Goal: Task Accomplishment & Management: Use online tool/utility

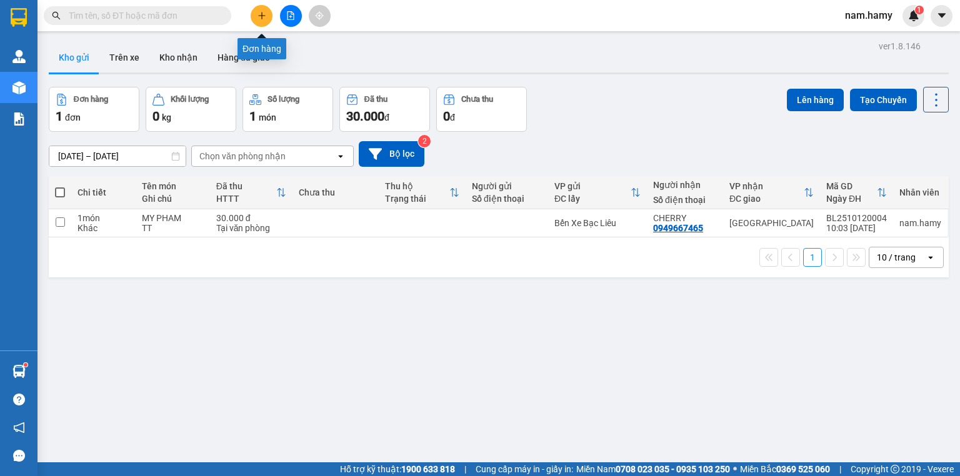
click at [264, 15] on icon "plus" at bounding box center [261, 15] width 7 height 1
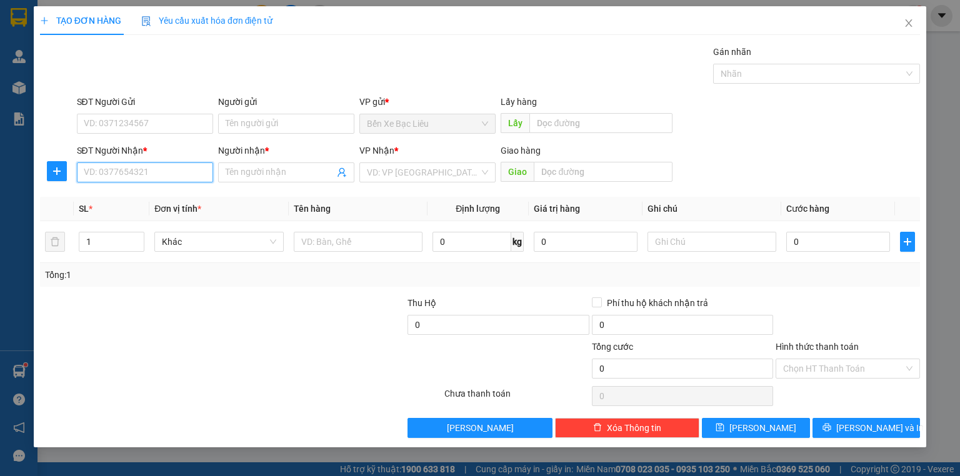
click at [178, 175] on input "SĐT Người Nhận *" at bounding box center [145, 173] width 136 height 20
type input "0907299147"
drag, startPoint x: 253, startPoint y: 168, endPoint x: 960, endPoint y: 225, distance: 709.5
click at [254, 168] on input "Người nhận *" at bounding box center [280, 173] width 109 height 14
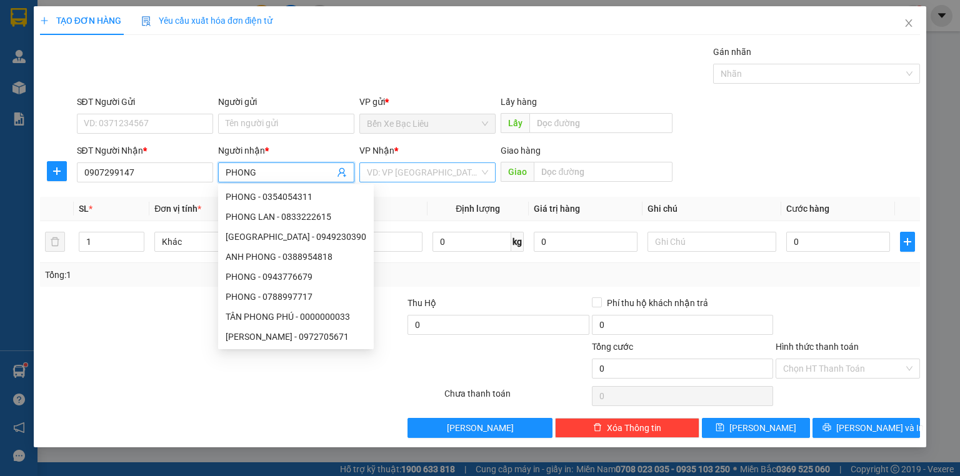
type input "PHONG"
click at [475, 179] on input "search" at bounding box center [423, 172] width 113 height 19
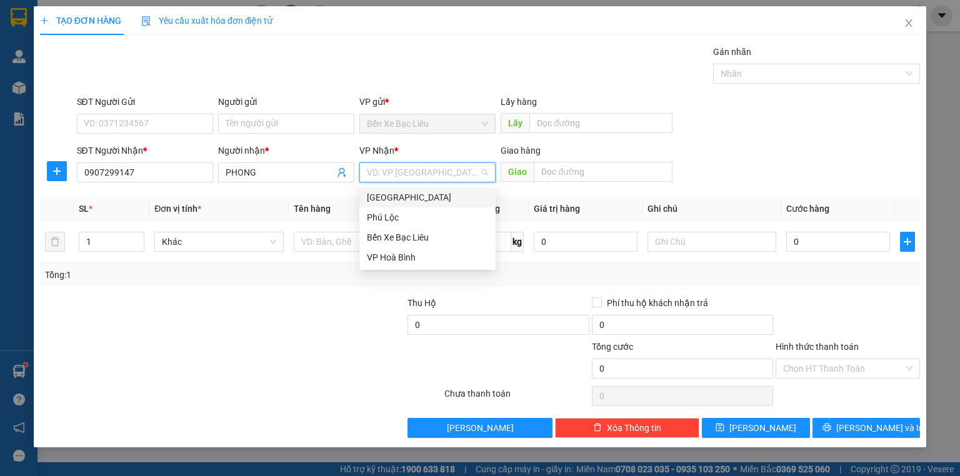
drag, startPoint x: 448, startPoint y: 198, endPoint x: 415, endPoint y: 191, distance: 33.4
click at [448, 199] on div "[GEOGRAPHIC_DATA]" at bounding box center [427, 198] width 121 height 14
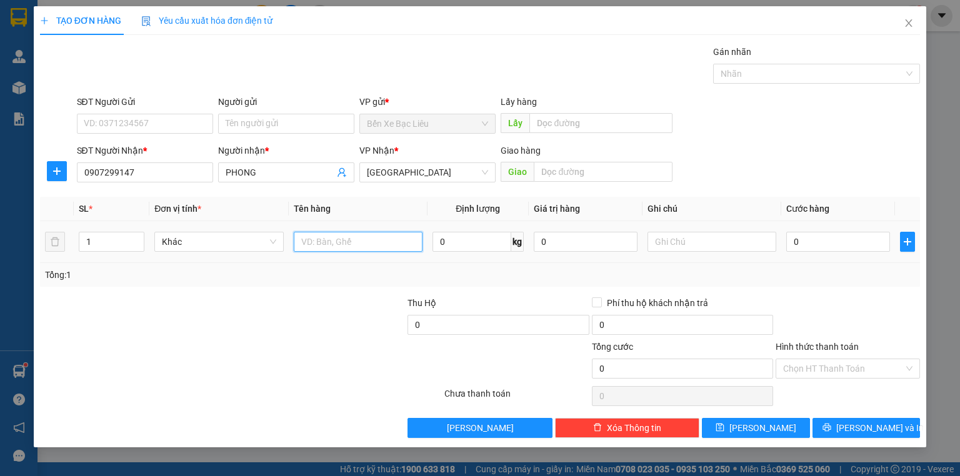
click at [338, 232] on input "text" at bounding box center [358, 242] width 129 height 20
type input "1 VALI"
click at [795, 242] on input "0" at bounding box center [839, 242] width 104 height 20
type input "6"
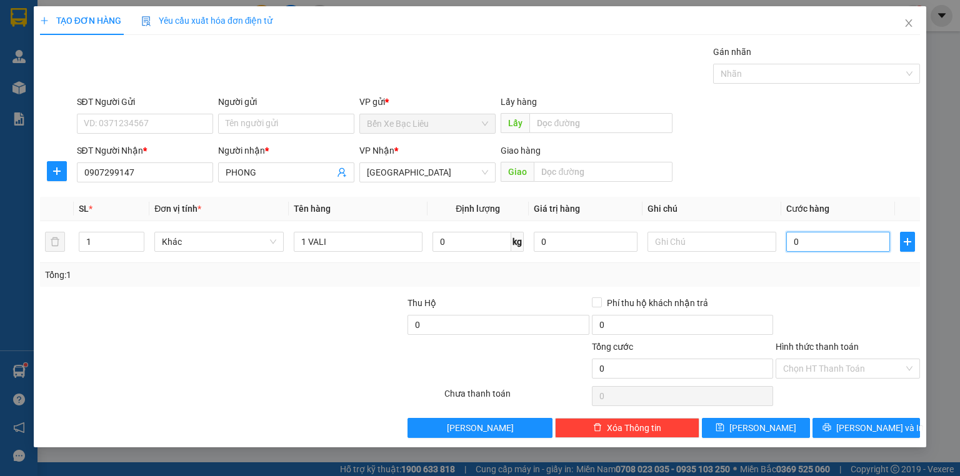
type input "6"
type input "60"
type input "60.000"
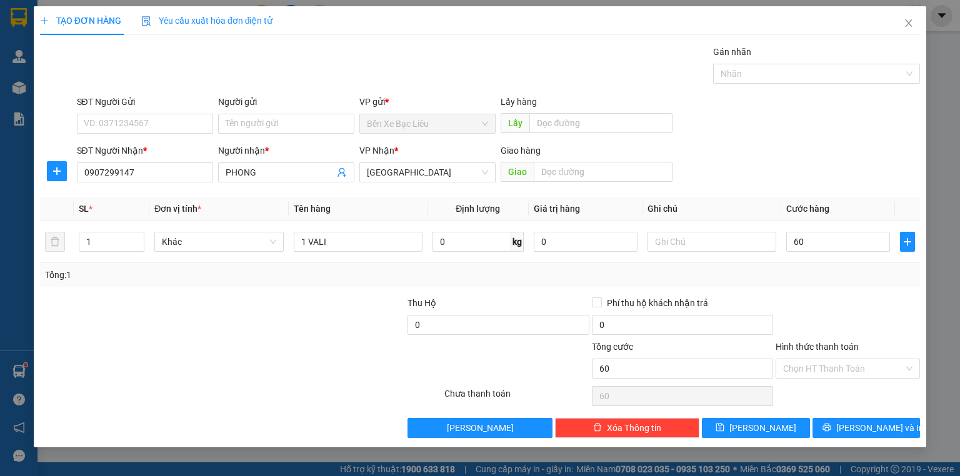
type input "60.000"
click at [263, 320] on div at bounding box center [315, 318] width 184 height 44
click at [833, 418] on button "[PERSON_NAME] và In" at bounding box center [867, 428] width 108 height 20
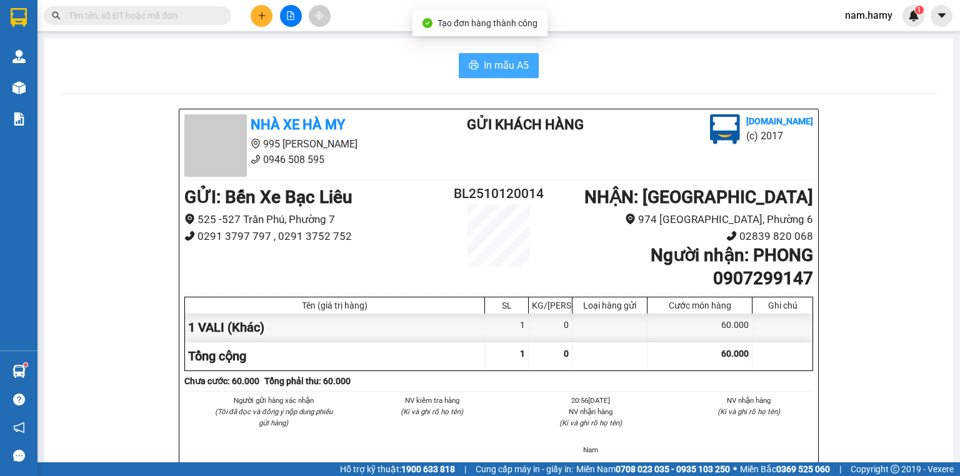
click at [475, 56] on button "In mẫu A5" at bounding box center [499, 65] width 80 height 25
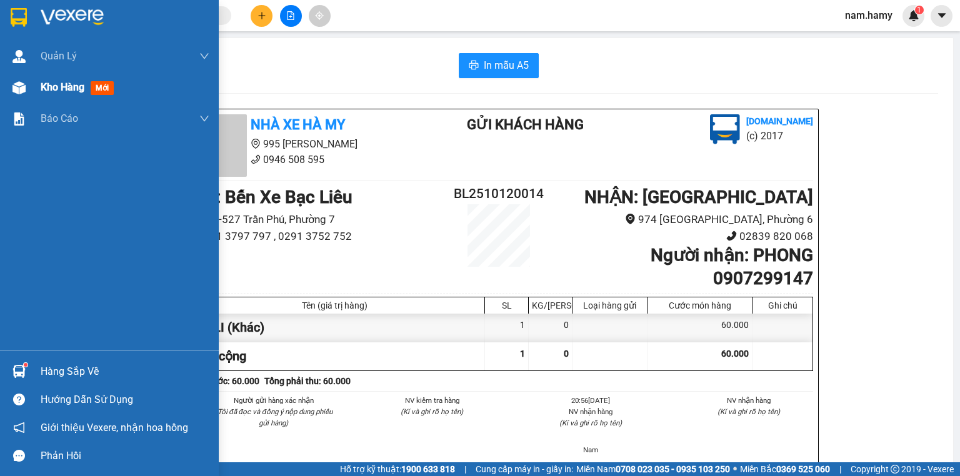
click at [49, 103] on div "Kho hàng mới" at bounding box center [125, 87] width 169 height 31
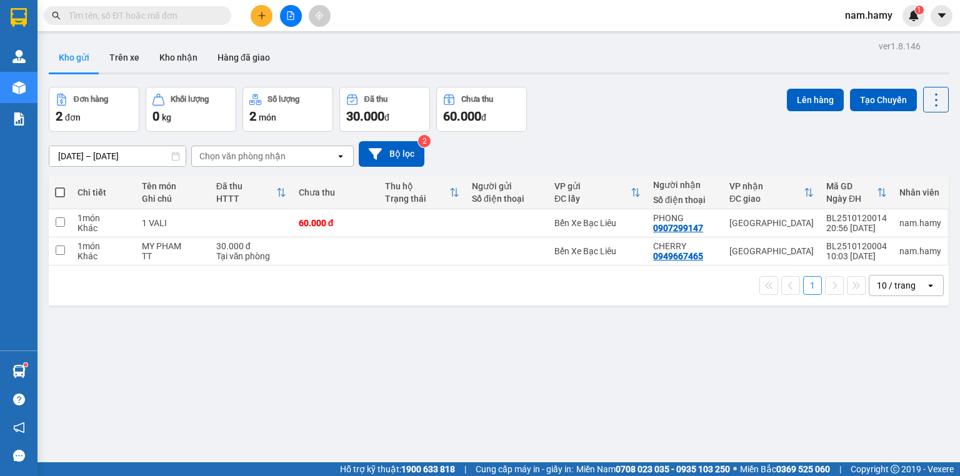
click at [63, 191] on span at bounding box center [60, 193] width 10 height 10
click at [60, 186] on input "checkbox" at bounding box center [60, 186] width 0 height 0
checkbox input "true"
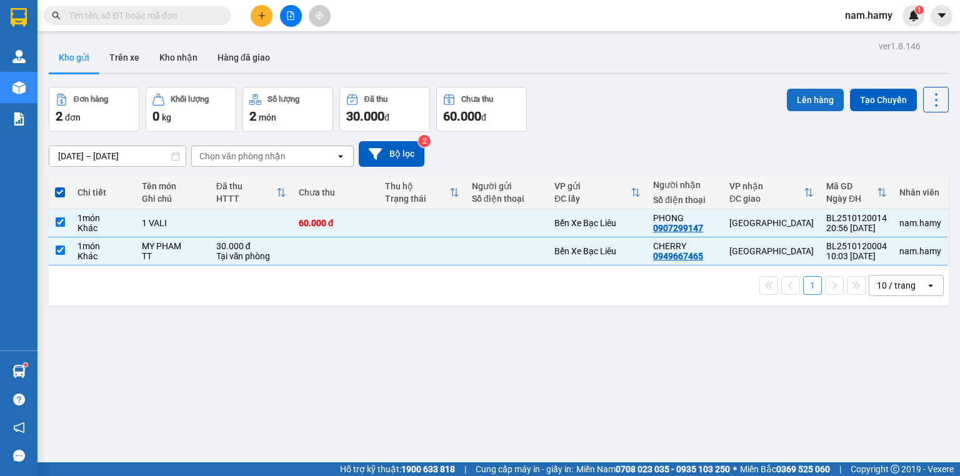
click at [789, 93] on button "Lên hàng" at bounding box center [815, 100] width 57 height 23
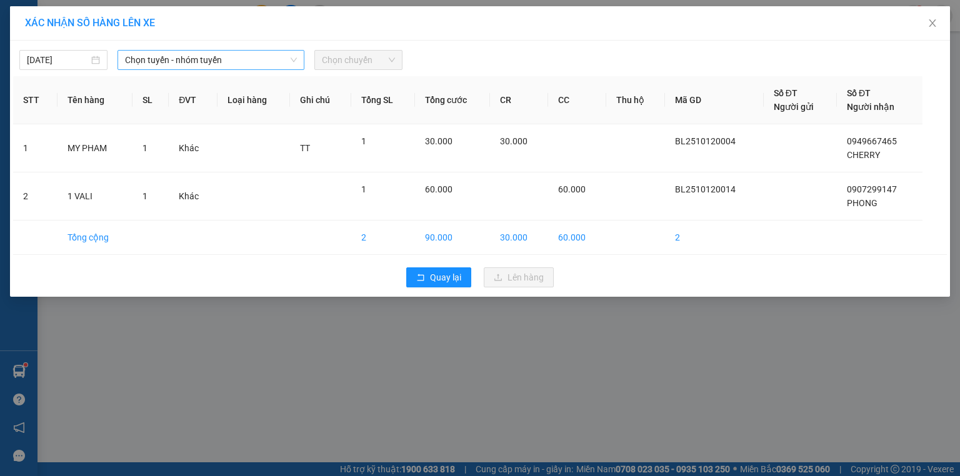
click at [287, 59] on span "Chọn tuyến - nhóm tuyến" at bounding box center [211, 60] width 172 height 19
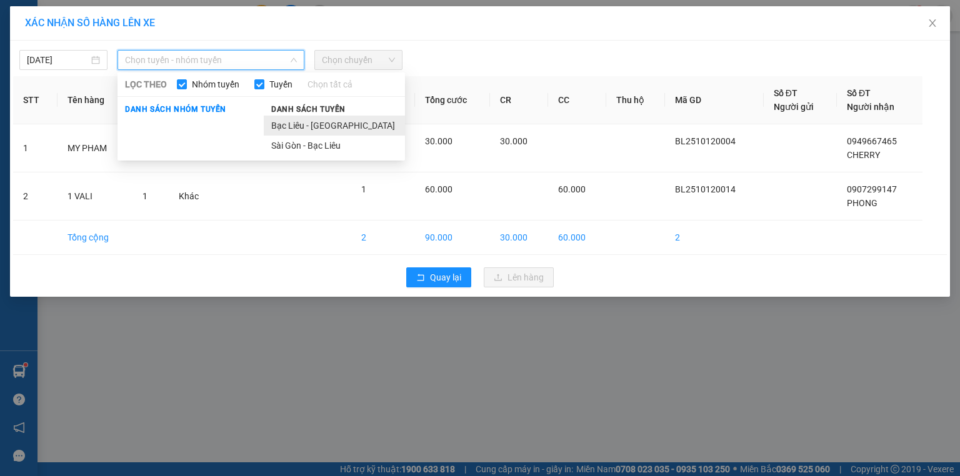
click at [354, 123] on li "Bạc Liêu - [GEOGRAPHIC_DATA]" at bounding box center [334, 126] width 141 height 20
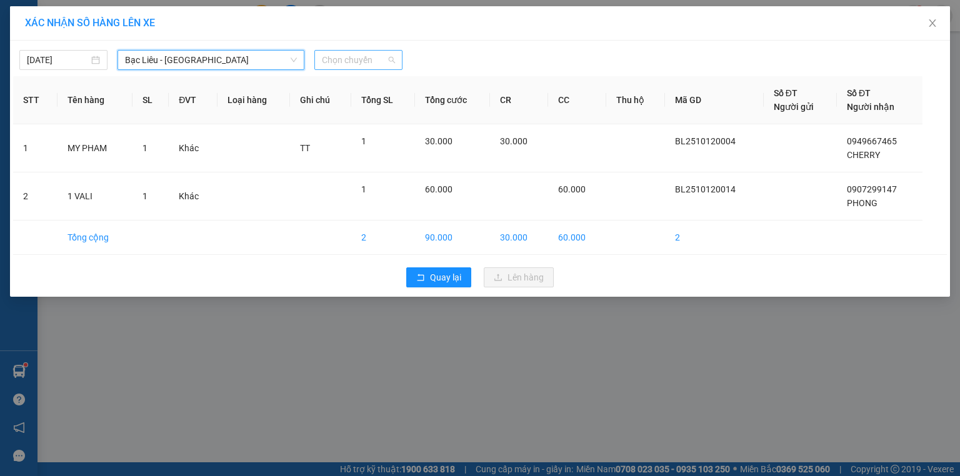
click at [370, 62] on span "Chọn chuyến" at bounding box center [358, 60] width 73 height 19
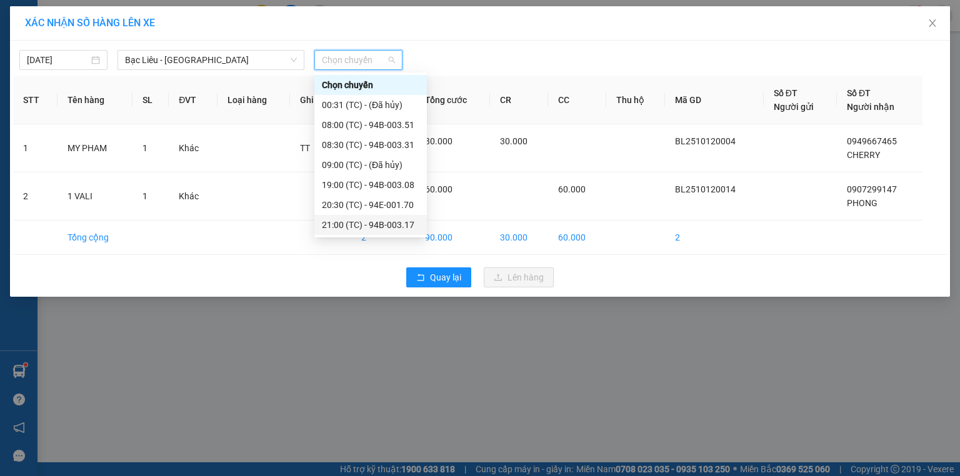
click at [378, 225] on div "21:00 (TC) - 94B-003.17" at bounding box center [371, 225] width 98 height 14
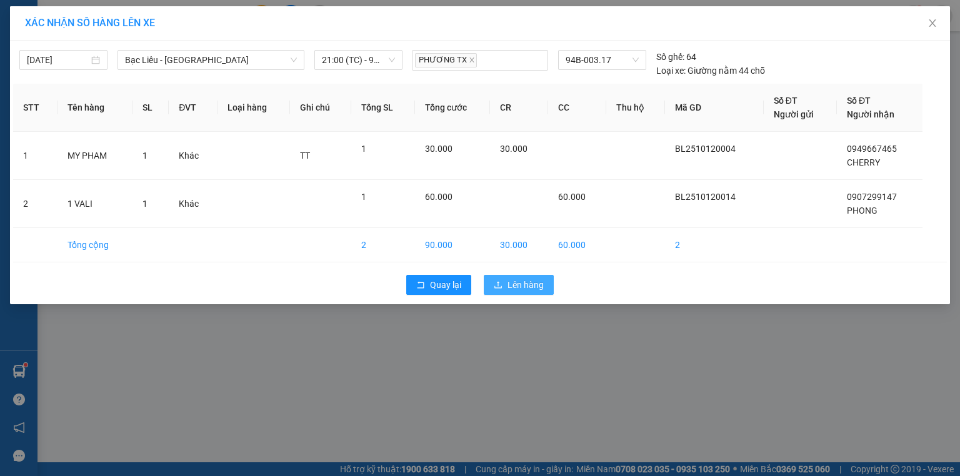
click at [507, 290] on button "Lên hàng" at bounding box center [519, 285] width 70 height 20
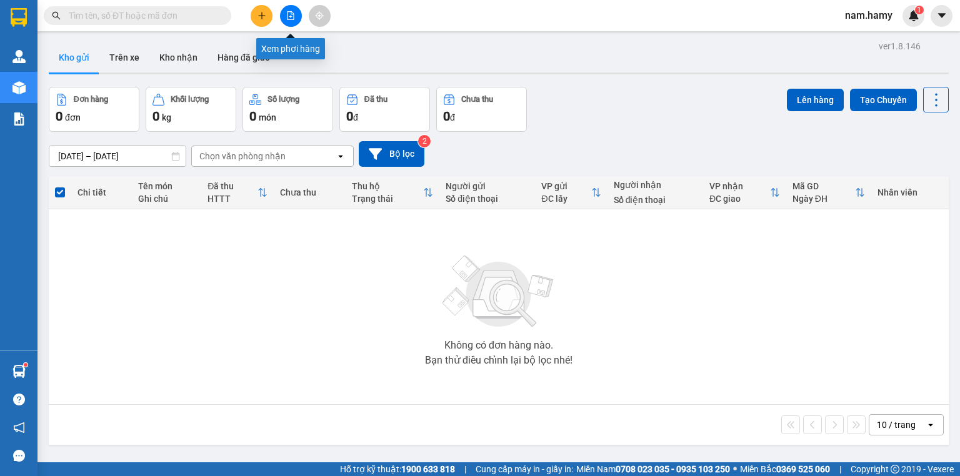
click at [296, 14] on button at bounding box center [291, 16] width 22 height 22
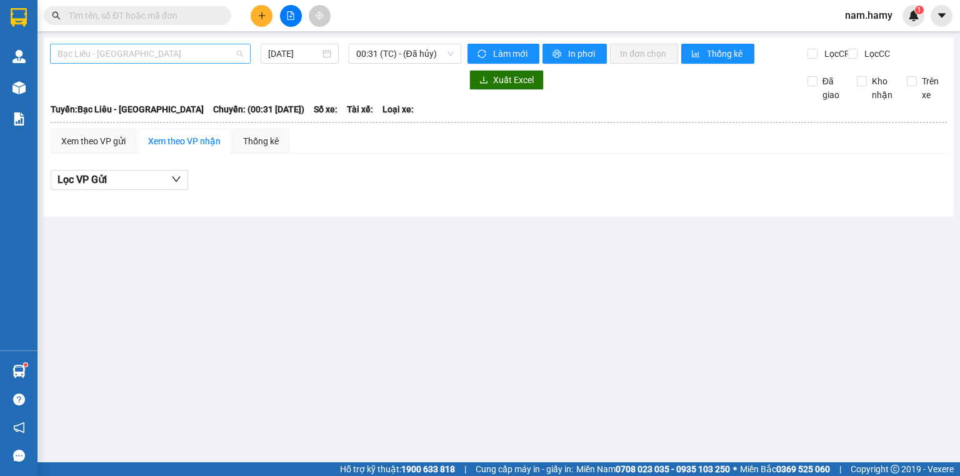
click at [170, 51] on span "Bạc Liêu - [GEOGRAPHIC_DATA]" at bounding box center [151, 53] width 186 height 19
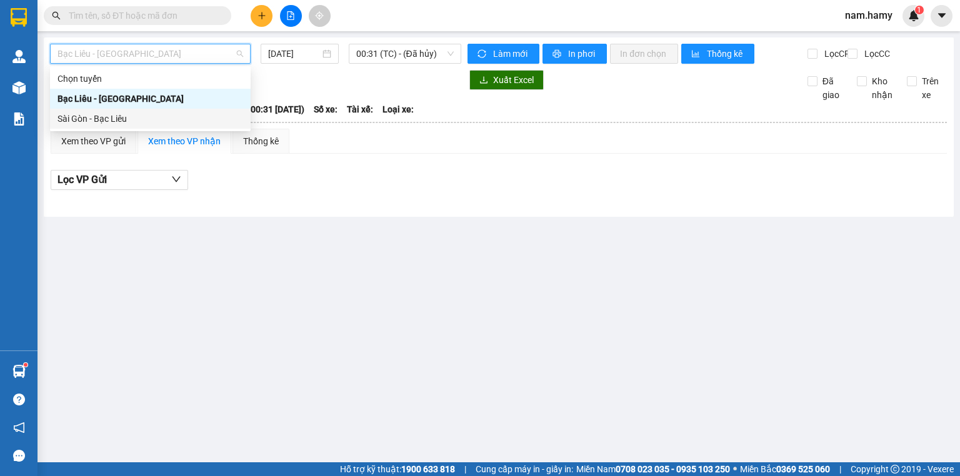
click at [184, 120] on div "Sài Gòn - Bạc Liêu" at bounding box center [151, 119] width 186 height 14
type input "[DATE]"
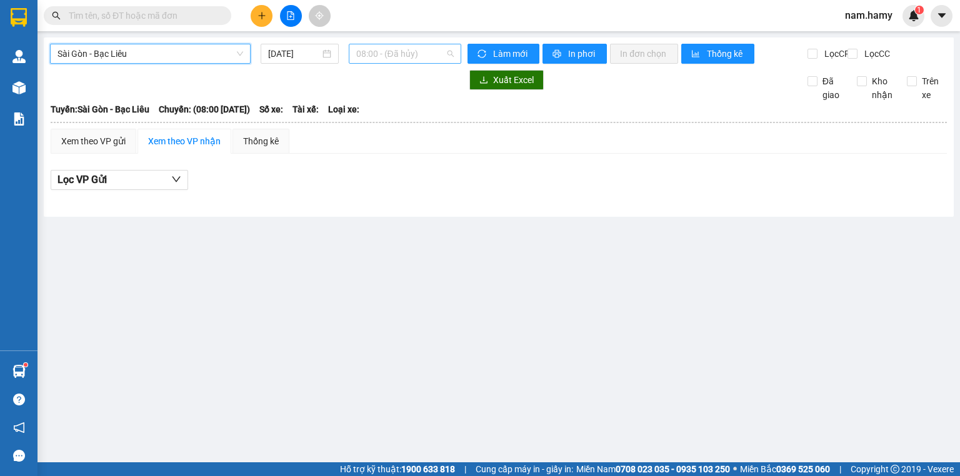
click at [390, 54] on span "08:00 - (Đã hủy)" at bounding box center [405, 53] width 98 height 19
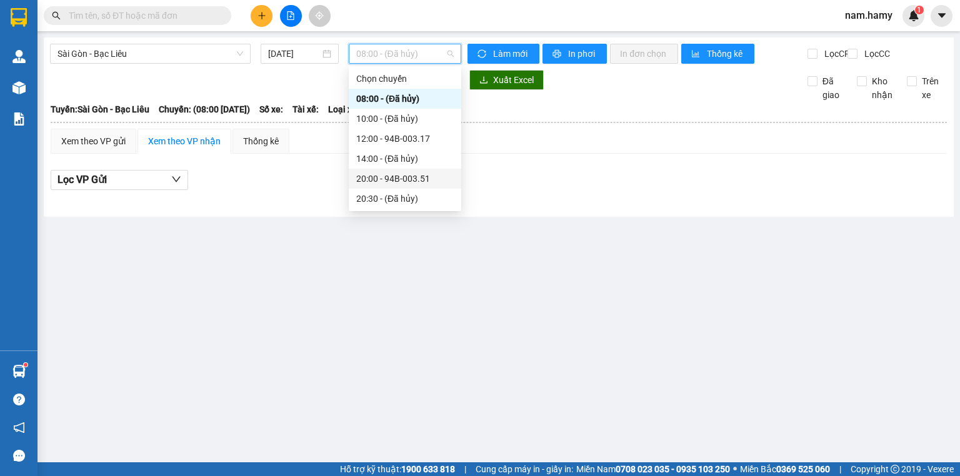
click at [406, 179] on div "20:00 - 94B-003.51" at bounding box center [405, 179] width 98 height 14
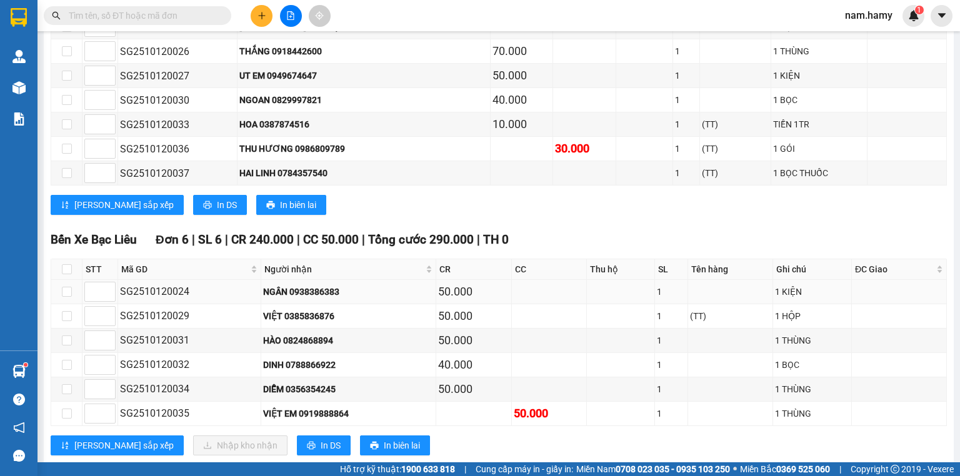
scroll to position [431, 0]
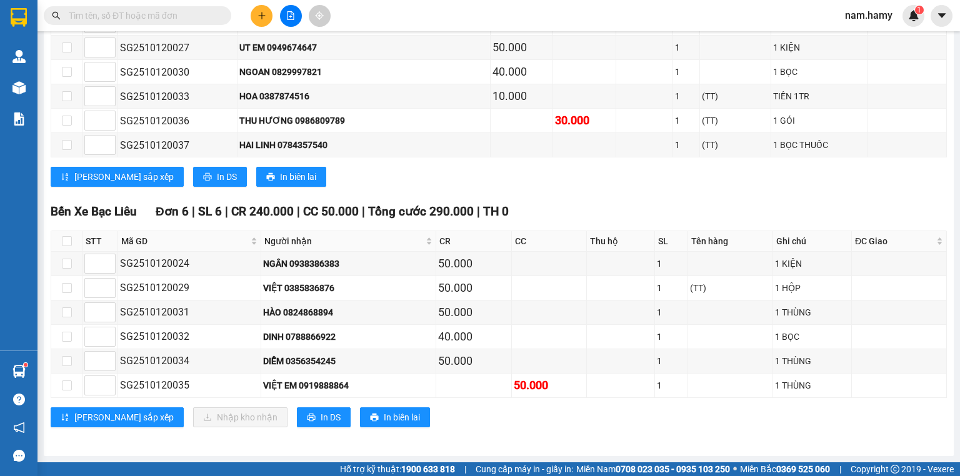
click at [61, 244] on th at bounding box center [66, 241] width 31 height 21
click at [69, 246] on input "checkbox" at bounding box center [67, 241] width 10 height 10
checkbox input "true"
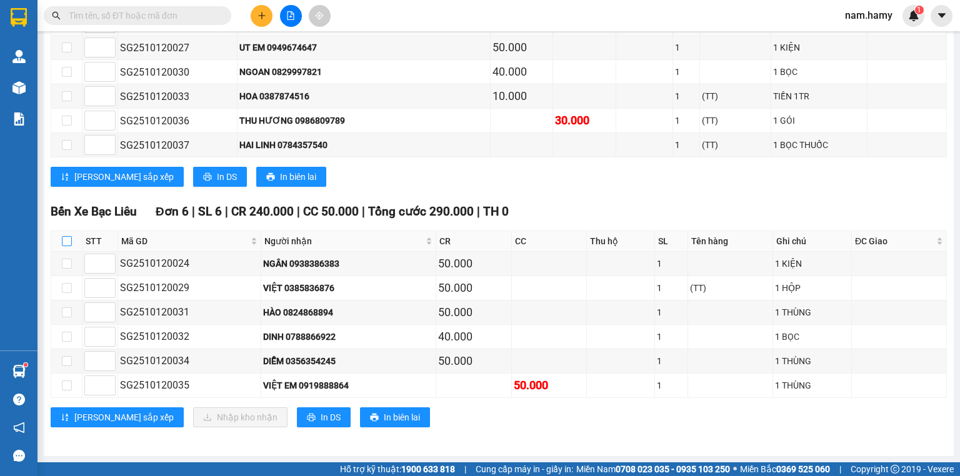
checkbox input "true"
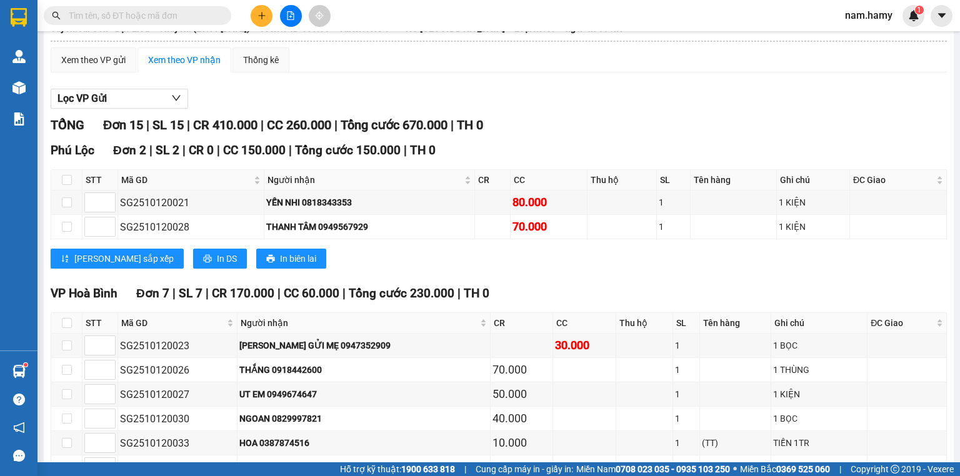
scroll to position [0, 0]
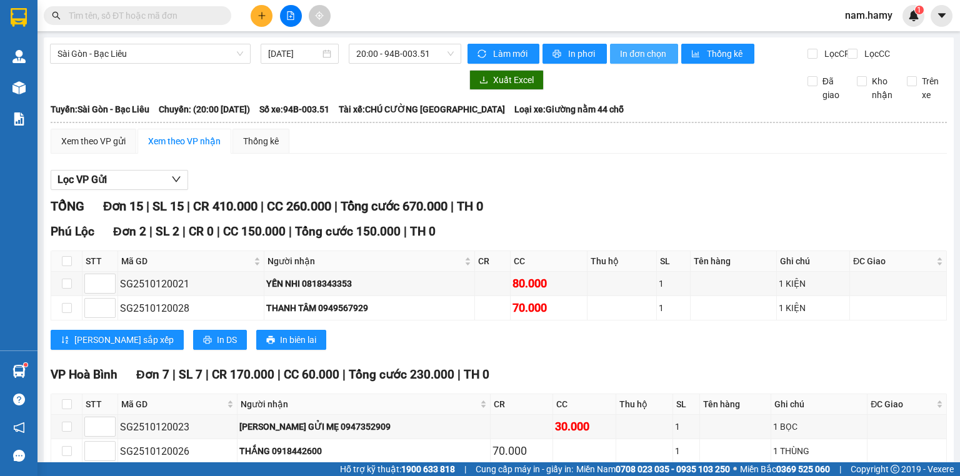
click at [643, 54] on span "In đơn chọn" at bounding box center [644, 54] width 48 height 14
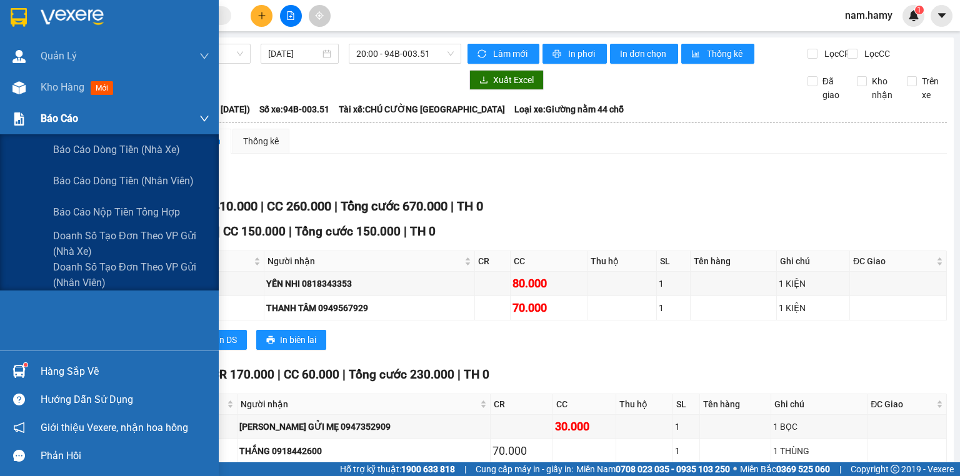
click at [28, 123] on div at bounding box center [19, 119] width 22 height 22
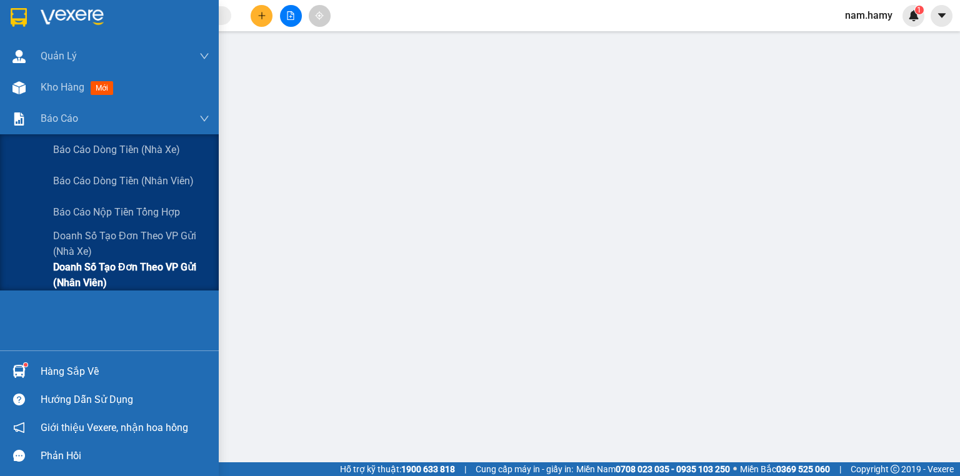
click at [74, 270] on span "Doanh số tạo đơn theo VP gửi (nhân viên)" at bounding box center [131, 274] width 156 height 31
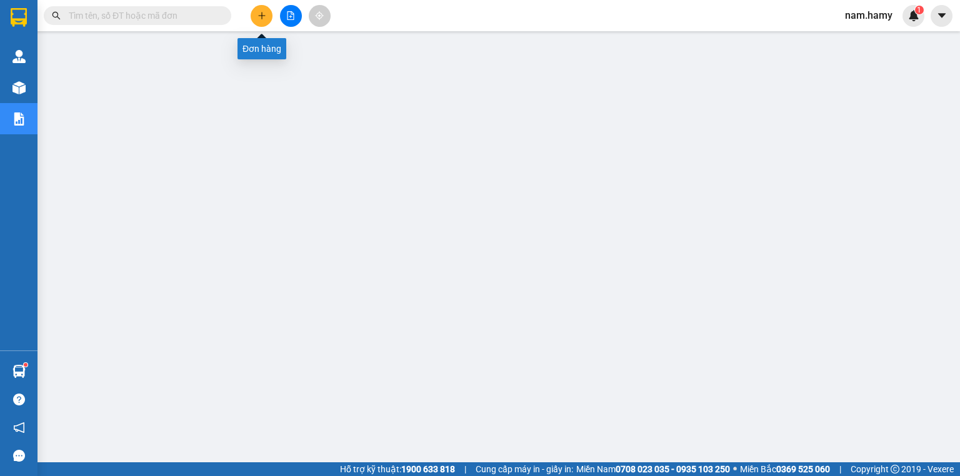
click at [268, 11] on button at bounding box center [262, 16] width 22 height 22
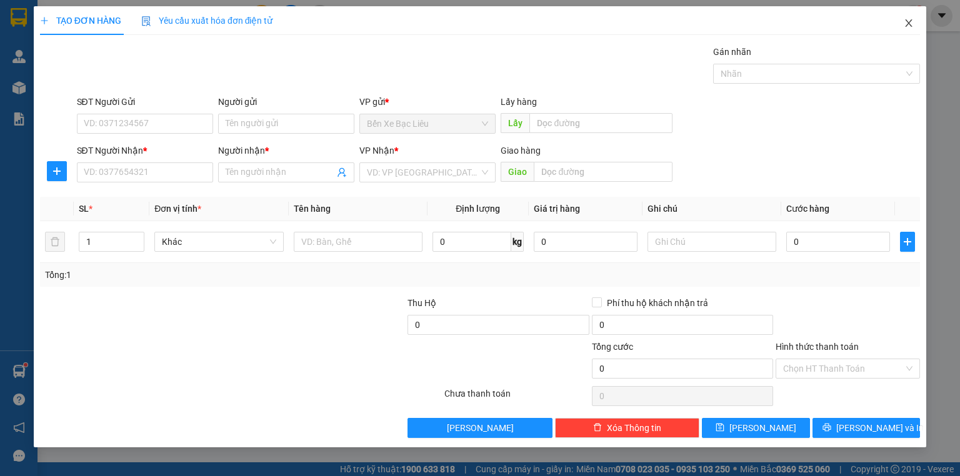
click at [910, 18] on span "Close" at bounding box center [909, 23] width 35 height 35
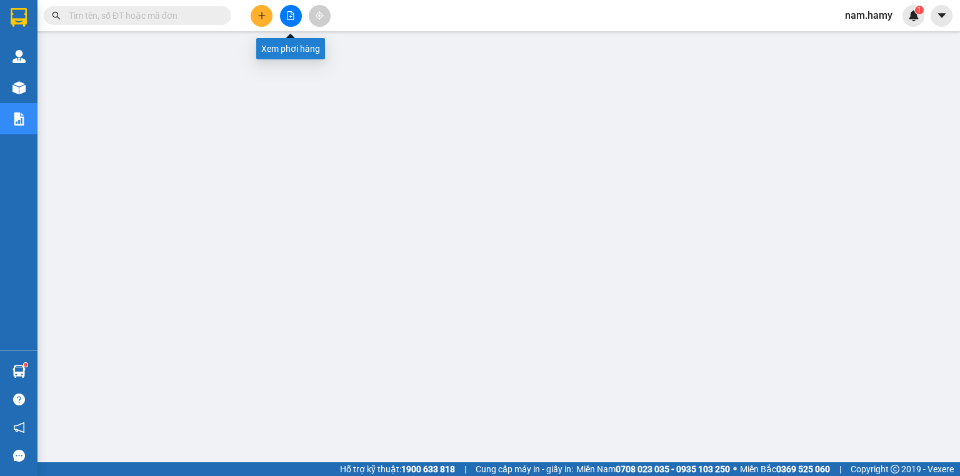
click at [297, 13] on button at bounding box center [291, 16] width 22 height 22
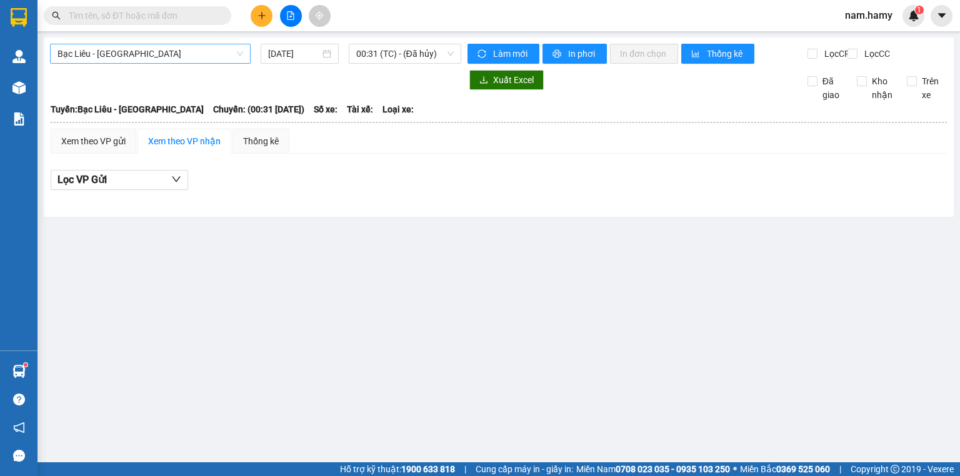
click at [179, 63] on span "Bạc Liêu - [GEOGRAPHIC_DATA]" at bounding box center [151, 53] width 186 height 19
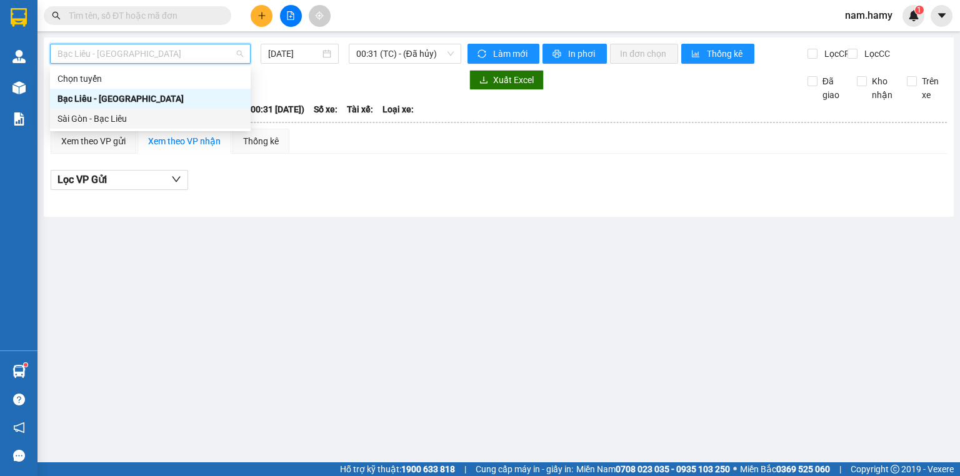
click at [177, 123] on div "Sài Gòn - Bạc Liêu" at bounding box center [151, 119] width 186 height 14
type input "[DATE]"
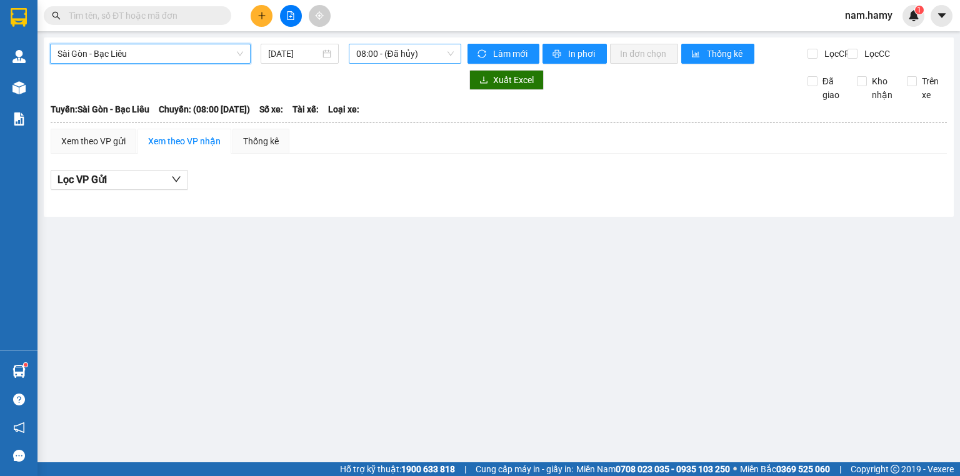
click at [378, 57] on span "08:00 - (Đã hủy)" at bounding box center [405, 53] width 98 height 19
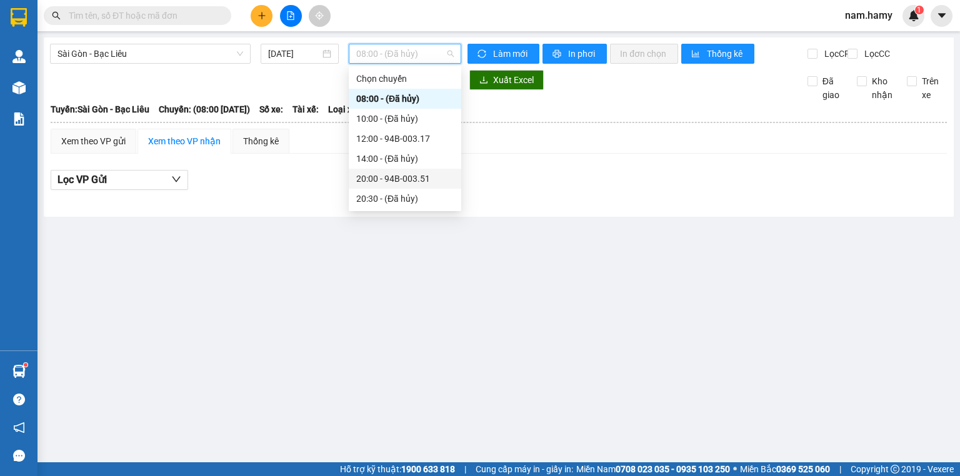
click at [415, 177] on div "20:00 - 94B-003.51" at bounding box center [405, 179] width 98 height 14
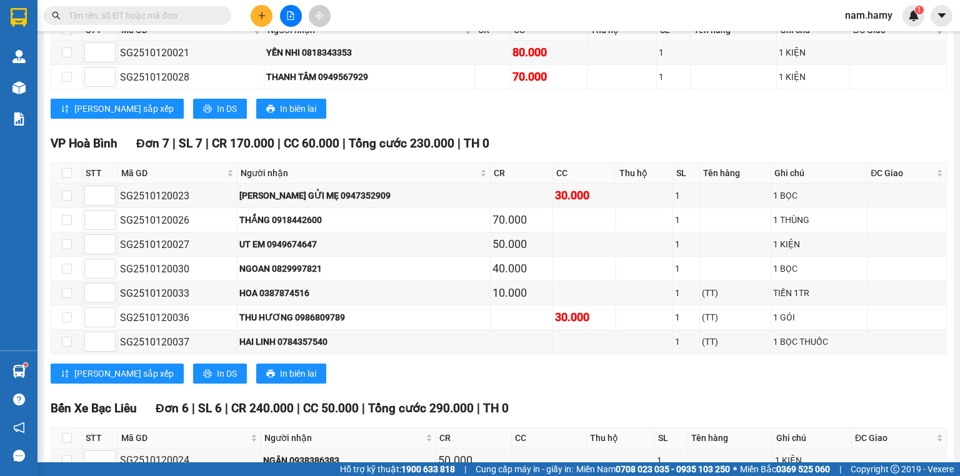
scroll to position [81, 0]
